Goal: Task Accomplishment & Management: Complete application form

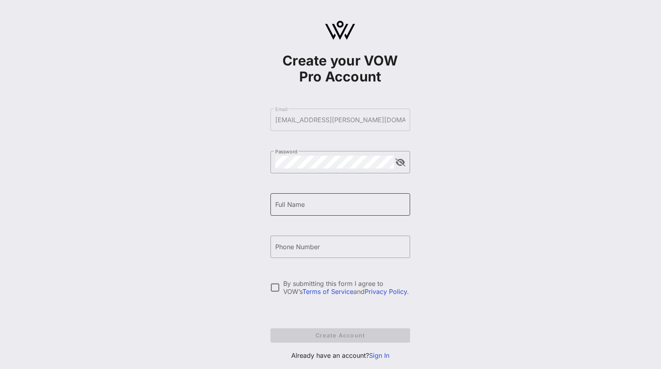
click at [247, 106] on input "Full Name" at bounding box center [340, 204] width 130 height 13
type input "[PERSON_NAME]"
type input "[PHONE_NUMBER]"
click at [247, 106] on div at bounding box center [276, 288] width 14 height 14
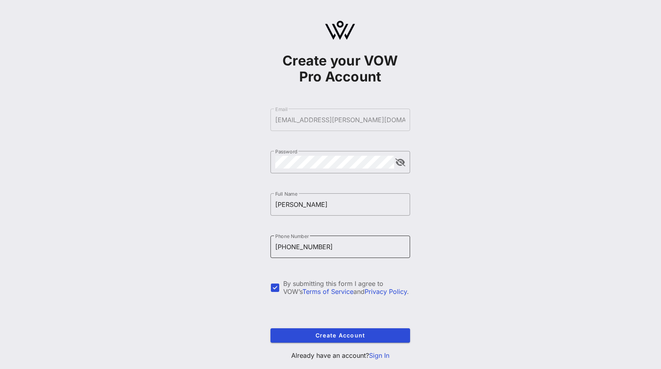
scroll to position [18, 0]
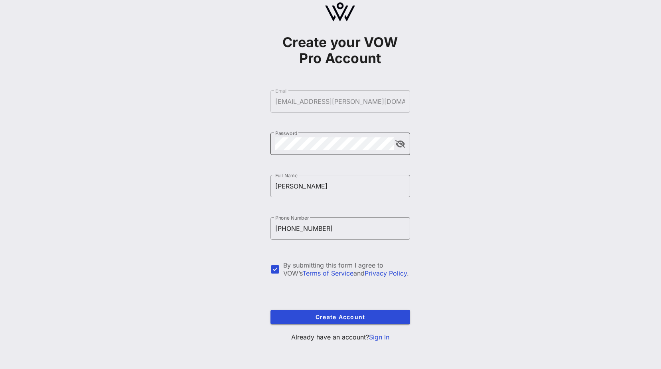
click at [247, 106] on button "append icon" at bounding box center [400, 144] width 10 height 8
click at [247, 106] on button "append icon" at bounding box center [400, 144] width 9 height 8
click at [247, 106] on span "Create Account" at bounding box center [340, 316] width 127 height 7
click at [247, 99] on form "​ Email [EMAIL_ADDRESS][PERSON_NAME][DOMAIN_NAME] The email has already been ta…" at bounding box center [341, 207] width 140 height 250
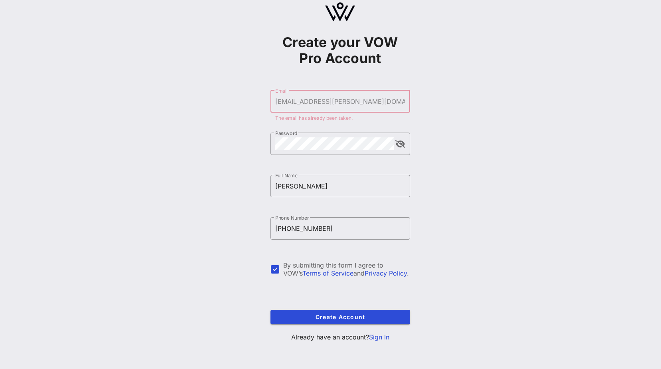
click at [247, 106] on link "Sign In" at bounding box center [379, 337] width 20 height 8
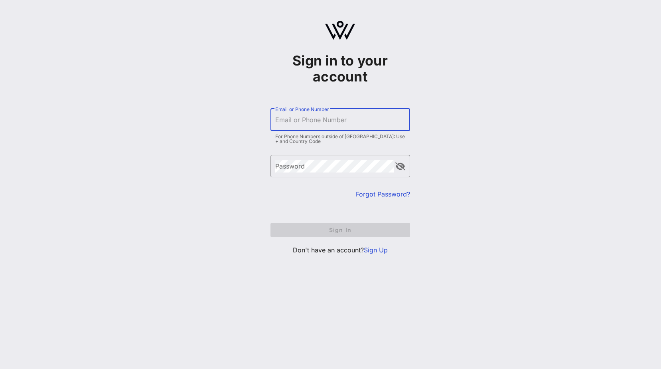
click at [247, 106] on input "Email or Phone Number" at bounding box center [340, 119] width 130 height 13
type input "[EMAIL_ADDRESS][PERSON_NAME][DOMAIN_NAME]"
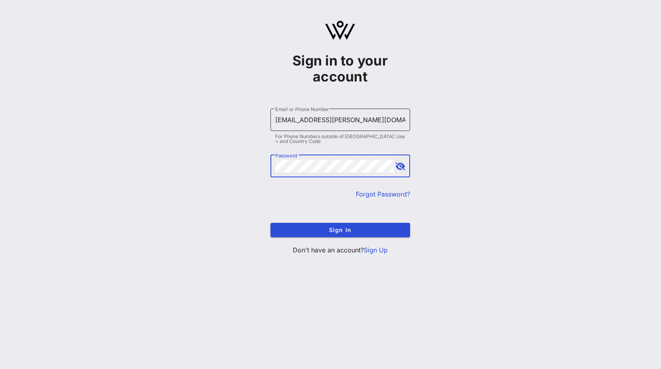
click at [247, 106] on button "Sign In" at bounding box center [341, 230] width 140 height 14
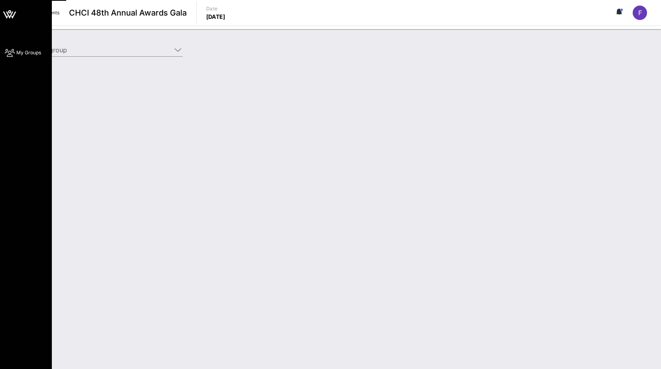
type input "Pfizer (Pfizer) [[PERSON_NAME], [PERSON_NAME][EMAIL_ADDRESS][DOMAIN_NAME]]"
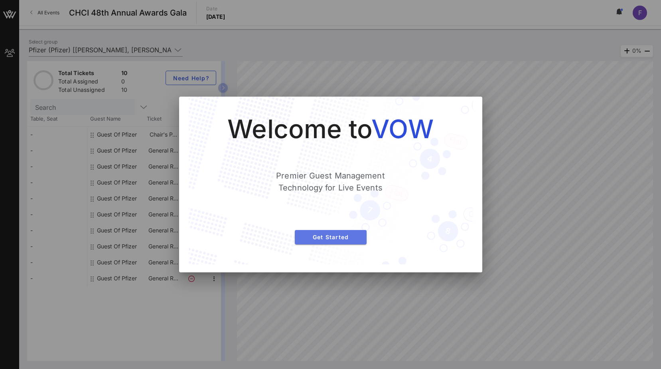
click at [247, 106] on span "Get Started" at bounding box center [330, 236] width 59 height 7
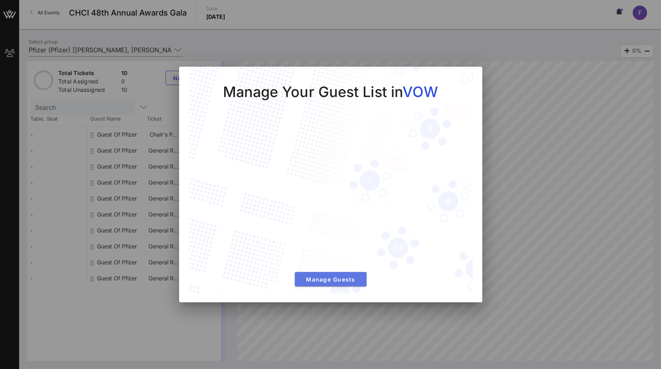
click at [247, 106] on span "Manage Guests" at bounding box center [330, 279] width 59 height 7
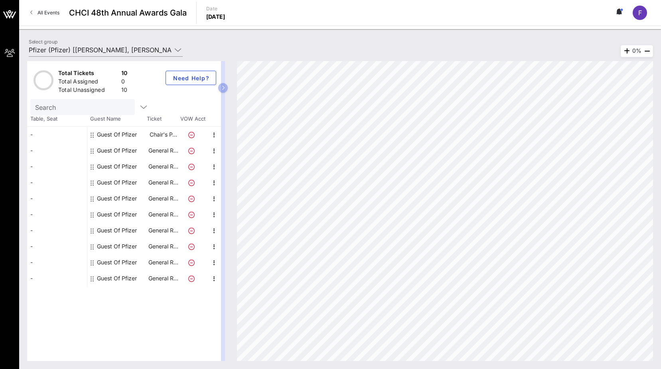
click at [190, 106] on icon at bounding box center [191, 135] width 6 height 6
click at [156, 106] on p "Chair's P…" at bounding box center [163, 135] width 32 height 16
click at [123, 106] on div "Guest Of Pfizer" at bounding box center [117, 135] width 40 height 16
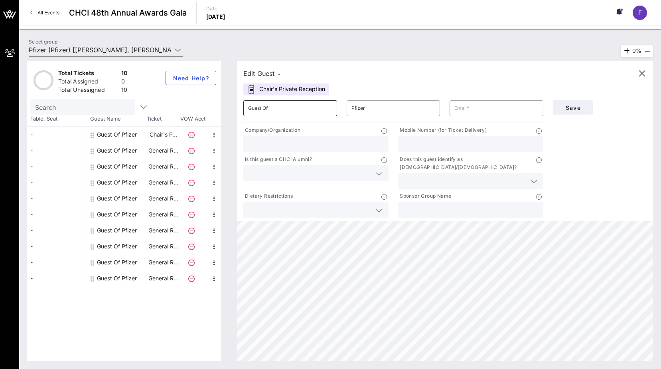
click at [247, 106] on input "Guest Of" at bounding box center [290, 108] width 84 height 13
click at [247, 106] on div "Company/Organization" at bounding box center [315, 131] width 145 height 10
drag, startPoint x: 306, startPoint y: 128, endPoint x: 245, endPoint y: 133, distance: 61.6
click at [245, 106] on div "Company/Organization" at bounding box center [315, 131] width 145 height 10
copy p "Company/Organization"
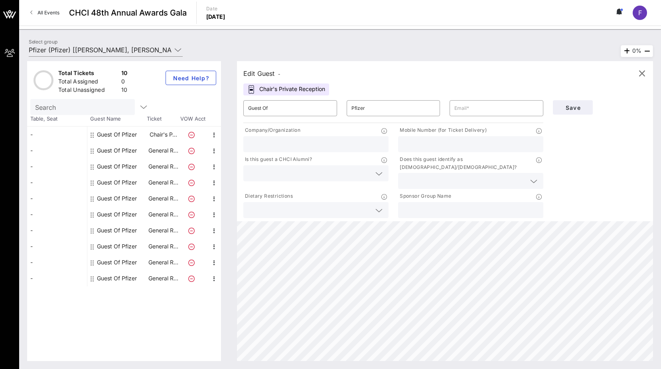
drag, startPoint x: 490, startPoint y: 130, endPoint x: 401, endPoint y: 129, distance: 89.4
click at [247, 106] on div "Mobile Number (for Ticket Delivery)" at bounding box center [470, 131] width 145 height 10
copy p "Mobile Number (for Ticket Delivery)"
drag, startPoint x: 323, startPoint y: 160, endPoint x: 240, endPoint y: 160, distance: 82.6
click at [240, 106] on div "Is this guest a CHCI Alumni?" at bounding box center [316, 172] width 155 height 37
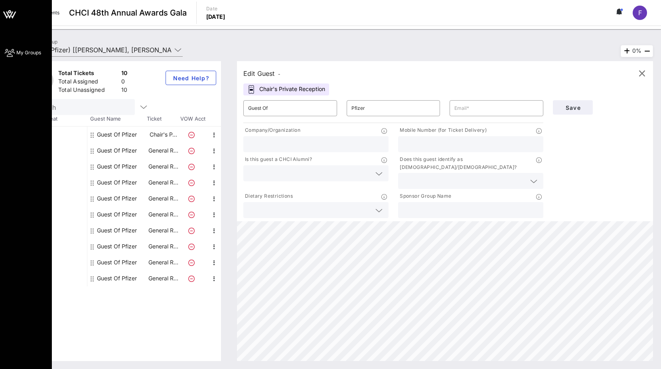
copy p "Is this guest a CHCI Alumni?"
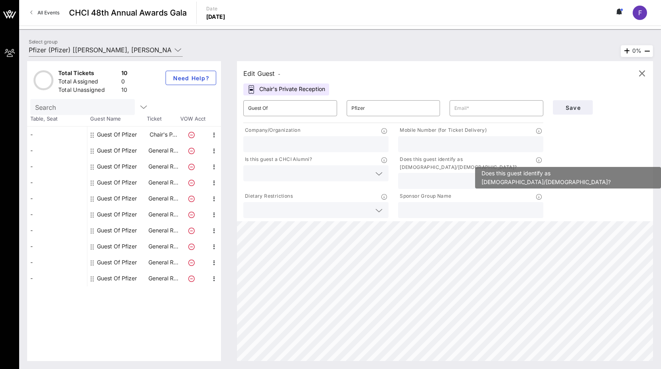
click at [247, 106] on icon at bounding box center [539, 160] width 6 height 6
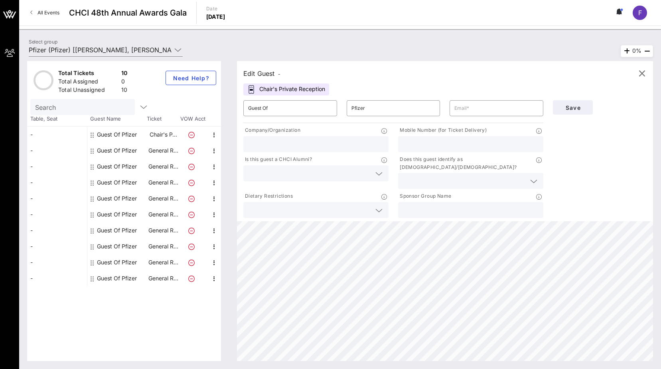
click at [247, 106] on div "Does this guest identify as [DEMOGRAPHIC_DATA]/[DEMOGRAPHIC_DATA]?" at bounding box center [470, 164] width 145 height 18
drag, startPoint x: 508, startPoint y: 159, endPoint x: 388, endPoint y: 166, distance: 120.3
click at [247, 106] on div "Company/Organization Mobile Number (for Ticket Delivery) Is this guest a CHCI A…" at bounding box center [394, 172] width 310 height 95
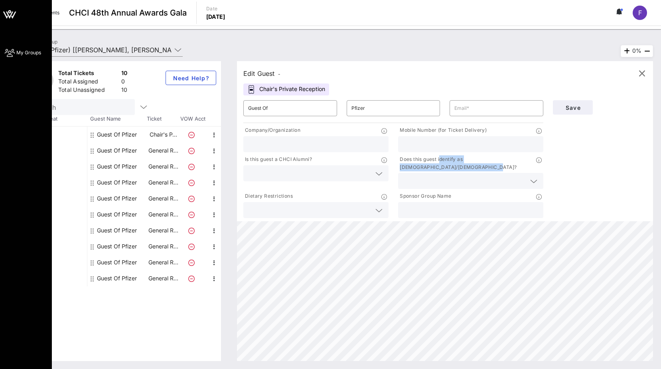
copy p "Does this guest identify as [DEMOGRAPHIC_DATA]/[DEMOGRAPHIC_DATA]?"
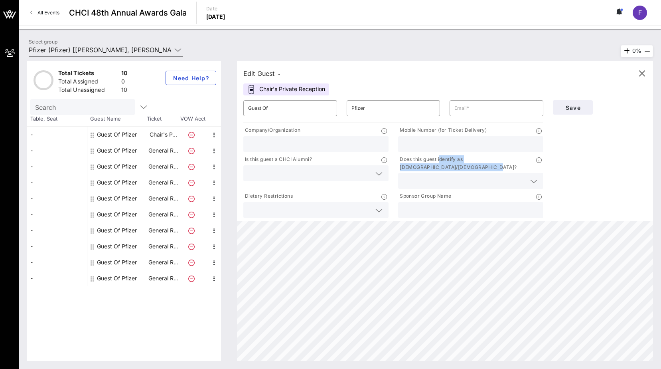
drag, startPoint x: 306, startPoint y: 190, endPoint x: 242, endPoint y: 186, distance: 63.6
click at [242, 106] on div "Dietary Restrictions" at bounding box center [316, 204] width 155 height 29
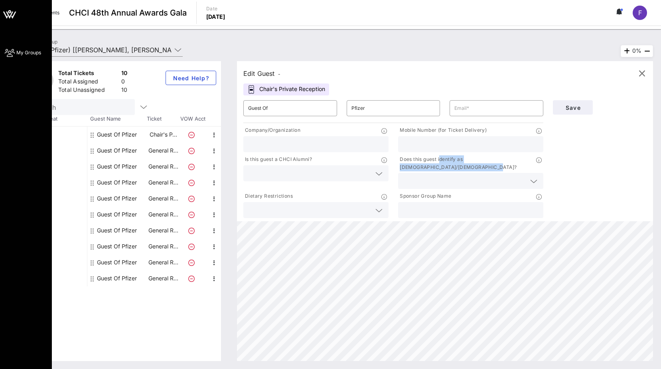
copy p "Dietary Restrictions"
